Goal: Task Accomplishment & Management: Manage account settings

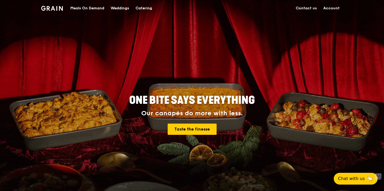
click at [56, 10] on img at bounding box center [52, 8] width 22 height 5
click at [330, 7] on link "Account" at bounding box center [331, 8] width 23 height 16
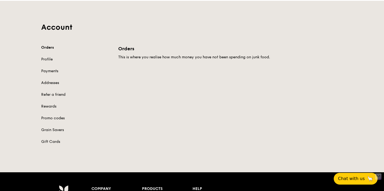
scroll to position [17, 0]
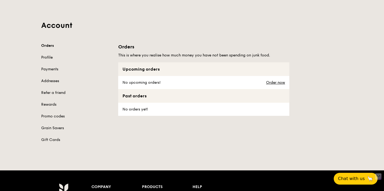
click at [46, 56] on link "Profile" at bounding box center [76, 57] width 71 height 5
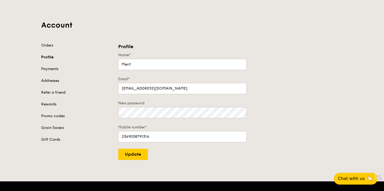
scroll to position [28, 0]
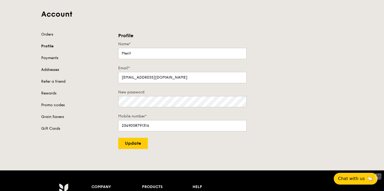
click at [48, 70] on link "Addresses" at bounding box center [76, 69] width 71 height 5
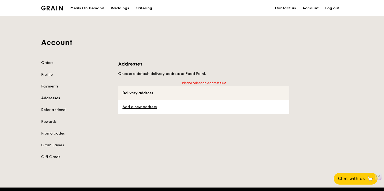
click at [330, 7] on link "Log out" at bounding box center [332, 8] width 21 height 16
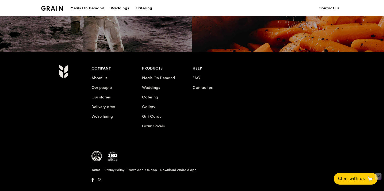
scroll to position [514, 0]
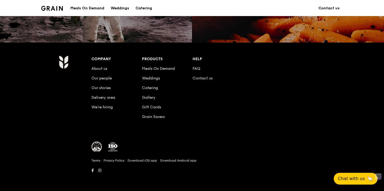
click at [86, 10] on div "Meals On Demand" at bounding box center [87, 8] width 34 height 16
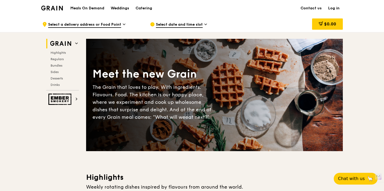
click at [335, 7] on link "Log in" at bounding box center [334, 8] width 18 height 16
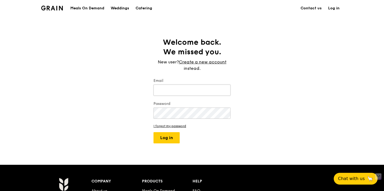
click at [177, 89] on input "Email" at bounding box center [192, 90] width 77 height 11
click at [176, 92] on input "Email" at bounding box center [192, 90] width 77 height 11
type input "[EMAIL_ADDRESS][DOMAIN_NAME]"
click at [281, 112] on div "Welcome back. We missed you. New user? Create a new account instead. Email [EMA…" at bounding box center [192, 90] width 384 height 106
click at [248, 142] on div "Welcome back. We missed you. New user? Create a new account instead. Email [EMA…" at bounding box center [192, 90] width 384 height 106
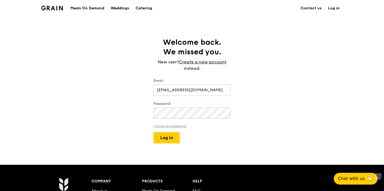
click at [168, 126] on link "I forgot my password" at bounding box center [192, 126] width 77 height 4
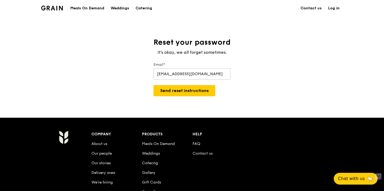
type input "[EMAIL_ADDRESS][DOMAIN_NAME]"
click at [191, 108] on div "Grain logo Meals On Demand Weddings Catering Contact us Log in Reset your passw…" at bounding box center [192, 133] width 384 height 267
click at [186, 92] on button "Send reset instructions" at bounding box center [185, 90] width 62 height 11
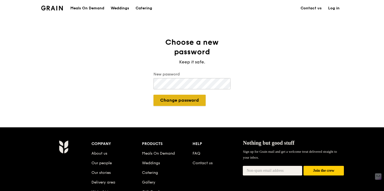
click at [172, 99] on button "Change password" at bounding box center [180, 100] width 52 height 11
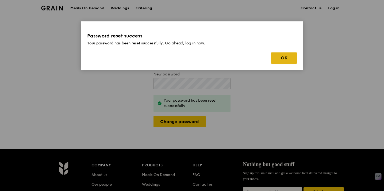
click at [281, 55] on button "OK" at bounding box center [284, 57] width 26 height 11
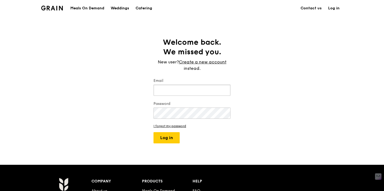
click at [163, 87] on input "Email" at bounding box center [192, 90] width 77 height 11
type input "[EMAIL_ADDRESS][DOMAIN_NAME]"
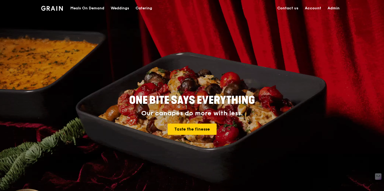
click at [334, 9] on link "Admin" at bounding box center [334, 8] width 18 height 16
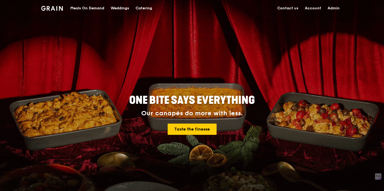
select select "100"
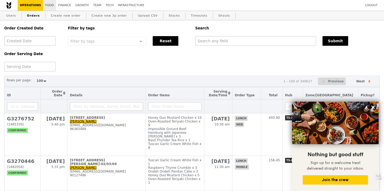
click at [54, 7] on link "Food" at bounding box center [49, 5] width 13 height 11
